Goal: Check status: Check status

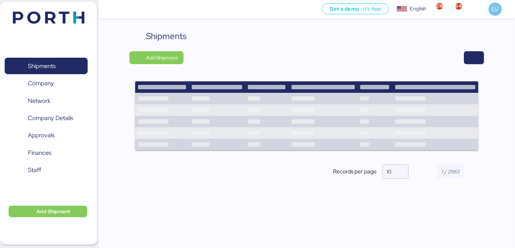
click at [456, 62] on div at bounding box center [336, 57] width 295 height 13
click at [472, 59] on span "button" at bounding box center [474, 58] width 9 height 10
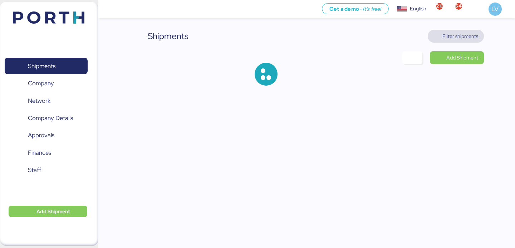
click at [459, 37] on span "Filter shipments" at bounding box center [461, 36] width 36 height 9
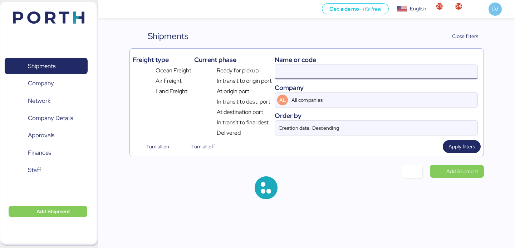
click at [395, 75] on input at bounding box center [376, 72] width 203 height 14
paste input "MEX/SHA/1129131"
type input "MEX/SHA/1129131"
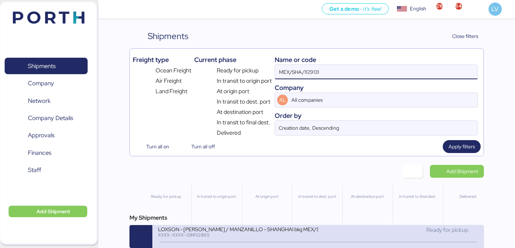
click at [287, 232] on div "LOXSON - [PERSON_NAME] / MANZANILLO - SHANGHAI bkg MEX/SHA/1129131 / LCL" at bounding box center [238, 228] width 160 height 6
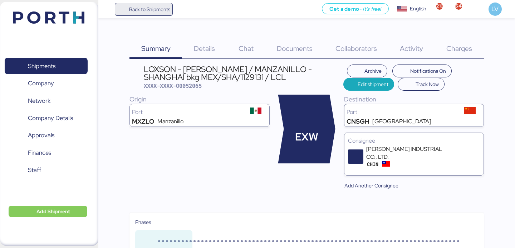
click at [147, 13] on span "Back to Shipments" at bounding box center [149, 9] width 41 height 9
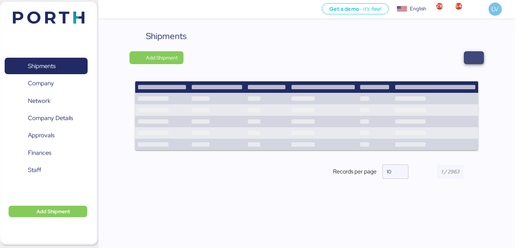
click at [476, 58] on span "button" at bounding box center [474, 58] width 9 height 10
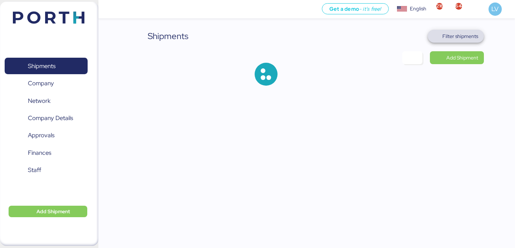
click at [462, 38] on span "Filter shipments" at bounding box center [461, 36] width 36 height 9
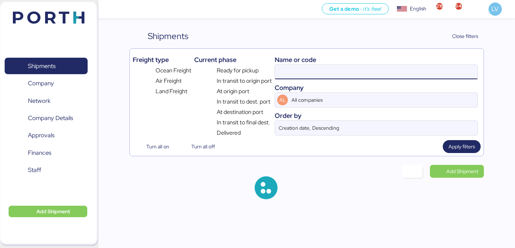
click at [395, 69] on input at bounding box center [376, 72] width 203 height 14
paste input "O0052058"
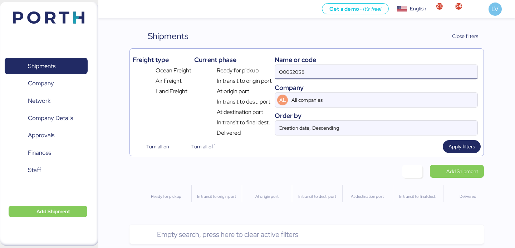
click at [384, 66] on input "O0052058" at bounding box center [376, 72] width 203 height 14
click at [381, 67] on input "O0052058" at bounding box center [376, 72] width 203 height 14
click at [381, 70] on input "O0052058" at bounding box center [376, 72] width 203 height 14
type input "O0052058"
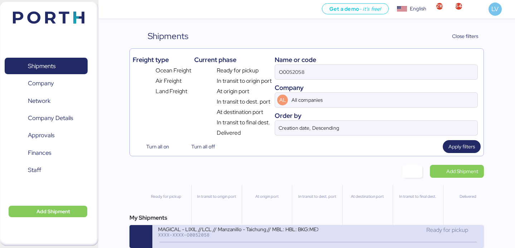
click at [193, 231] on div "MAGICAL - LIXIL //LCL // Manzanillo - Taichung // MBL: HBL: BKG:MEX/TXG/1127209" at bounding box center [238, 228] width 160 height 6
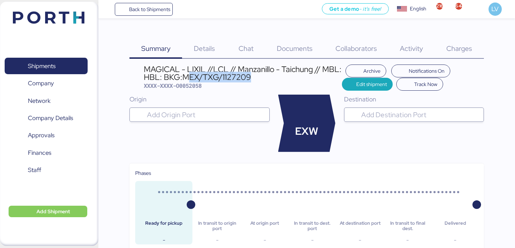
drag, startPoint x: 186, startPoint y: 75, endPoint x: 257, endPoint y: 80, distance: 71.4
click at [257, 80] on div "MAGICAL - LIXIL //LCL // Manzanillo - Taichung // MBL: HBL: BKG:MEX/TXG/1127209" at bounding box center [243, 73] width 198 height 16
click at [200, 50] on span "Details" at bounding box center [204, 48] width 21 height 9
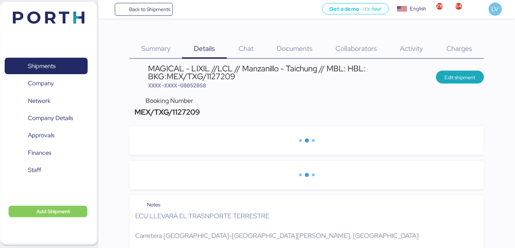
click at [184, 109] on span "MEX/TXG/1127209" at bounding box center [165, 112] width 67 height 10
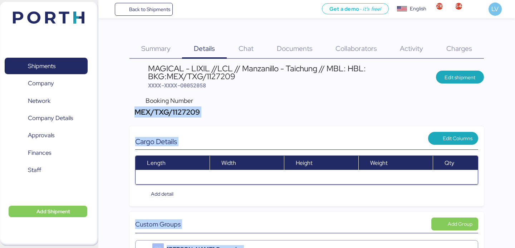
copy div "MEX/TXG/1127209"
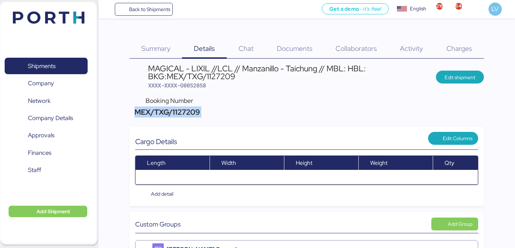
click at [183, 107] on span "MEX/TXG/1127209" at bounding box center [165, 112] width 67 height 10
copy div "MEX/TXG/1127209"
click at [190, 88] on div "MAGICAL - LIXIL //LCL // Manzanillo - Taichung // MBL: HBL: BKG:[GEOGRAPHIC_DAT…" at bounding box center [292, 76] width 288 height 25
copy span "O0052058"
